Goal: Task Accomplishment & Management: Manage account settings

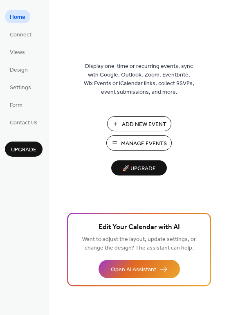
click at [146, 143] on span "Manage Events" at bounding box center [144, 143] width 46 height 9
click at [129, 139] on span "Manage Events" at bounding box center [144, 143] width 46 height 9
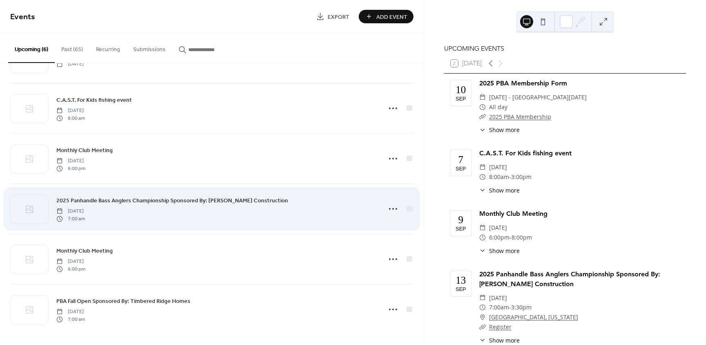
scroll to position [44, 0]
click at [166, 215] on div "2025 Panhandle Bass Anglers Championship Sponsored By: Usdrowski Construction S…" at bounding box center [216, 207] width 320 height 26
click at [204, 211] on div "2025 Panhandle Bass Anglers Championship Sponsored By: Usdrowski Construction S…" at bounding box center [216, 207] width 320 height 26
click at [388, 207] on icon at bounding box center [392, 207] width 13 height 13
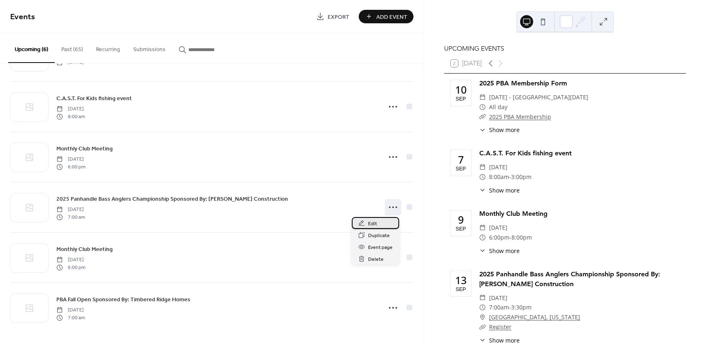
click at [368, 223] on span "Edit" at bounding box center [372, 223] width 9 height 9
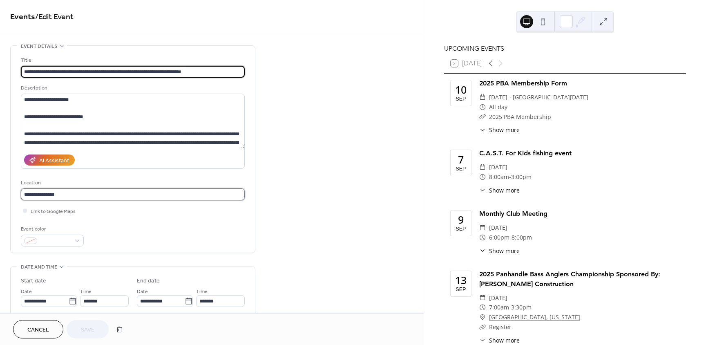
click at [65, 195] on input "**********" at bounding box center [133, 194] width 224 height 12
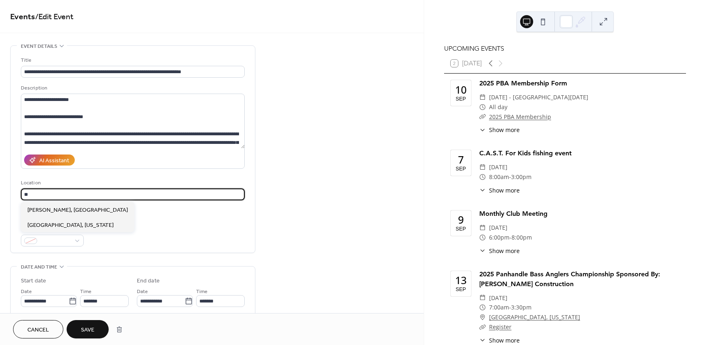
type input "*"
click at [38, 223] on span "Hope, Idaho" at bounding box center [70, 225] width 86 height 9
type input "**********"
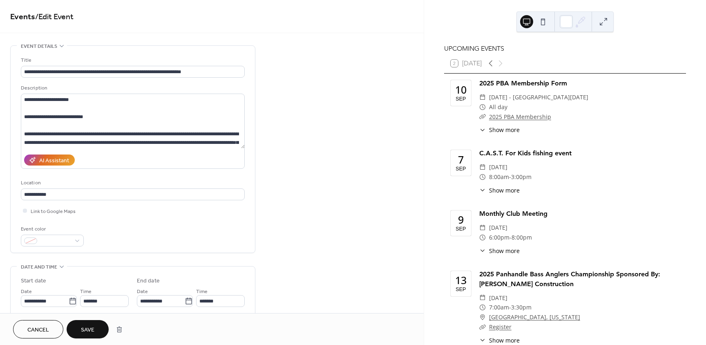
click at [341, 204] on div "**********" at bounding box center [212, 295] width 424 height 500
click at [84, 328] on span "Save" at bounding box center [87, 330] width 13 height 9
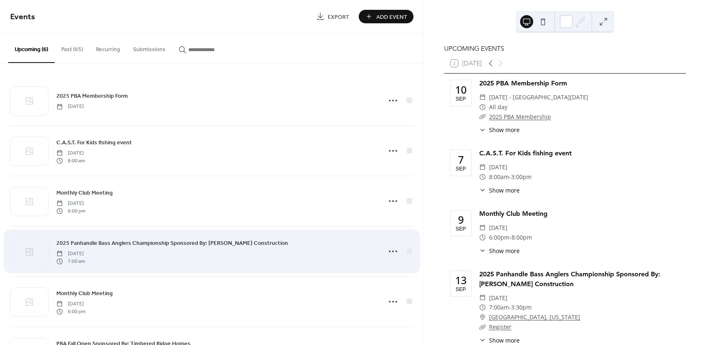
click at [85, 250] on span "Saturday, September 13, 2025" at bounding box center [70, 253] width 29 height 7
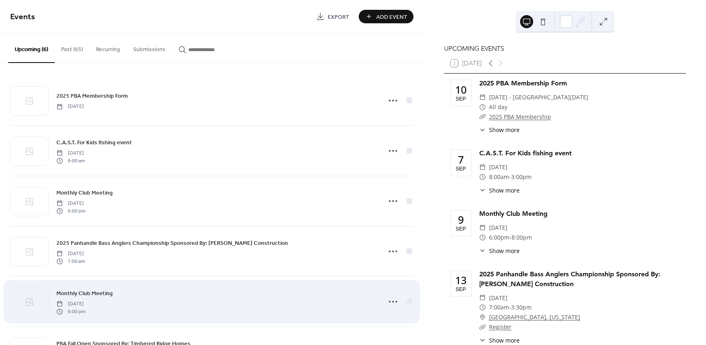
click at [85, 303] on span "Tuesday, October 7, 2025" at bounding box center [70, 303] width 29 height 7
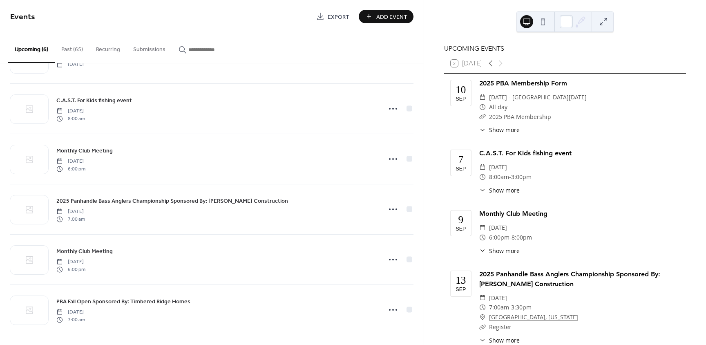
scroll to position [44, 0]
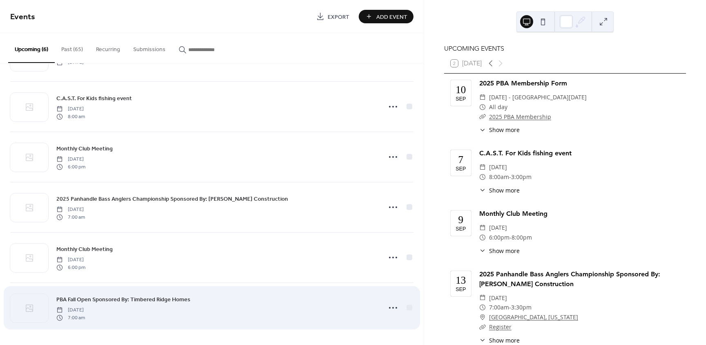
click at [149, 310] on div "PBA Fall Open Sponsored By: Timbered Ridge Homes Saturday, October 18, 2025 7:0…" at bounding box center [216, 308] width 320 height 26
click at [148, 310] on div "PBA Fall Open Sponsored By: Timbered Ridge Homes Saturday, October 18, 2025 7:0…" at bounding box center [216, 308] width 320 height 26
click at [390, 307] on icon at bounding box center [392, 307] width 13 height 13
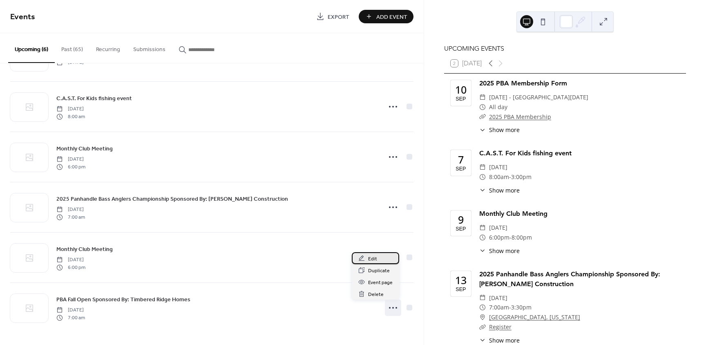
click at [378, 259] on div "Edit" at bounding box center [375, 258] width 47 height 12
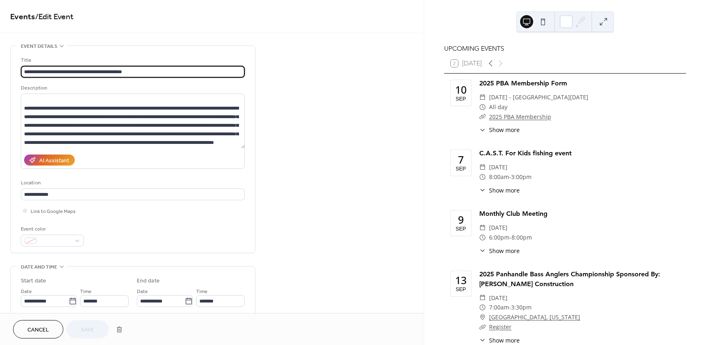
click at [38, 328] on span "Cancel" at bounding box center [38, 330] width 22 height 9
